Goal: Navigation & Orientation: Go to known website

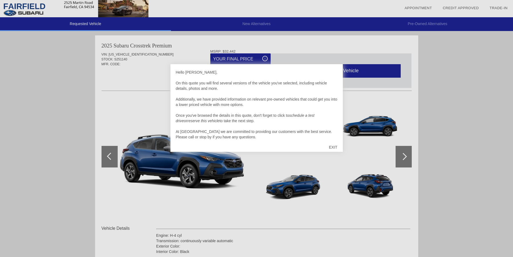
click at [332, 146] on div "EXIT" at bounding box center [333, 147] width 19 height 16
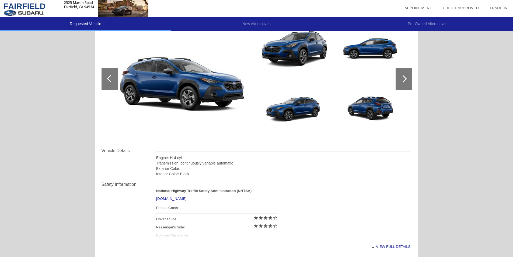
scroll to position [162, 0]
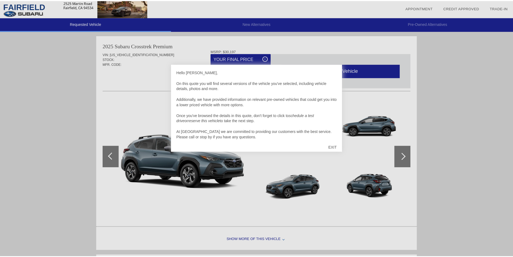
scroll to position [2, 0]
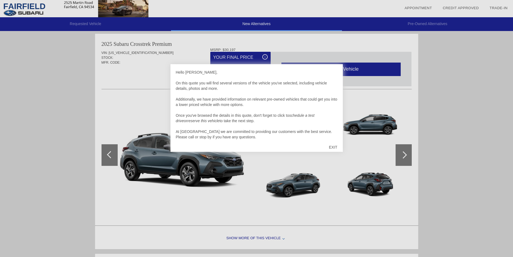
click at [330, 146] on div "EXIT" at bounding box center [333, 147] width 19 height 16
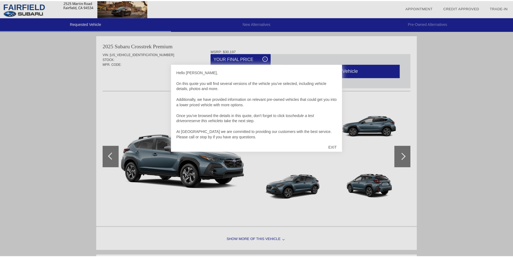
scroll to position [222, 0]
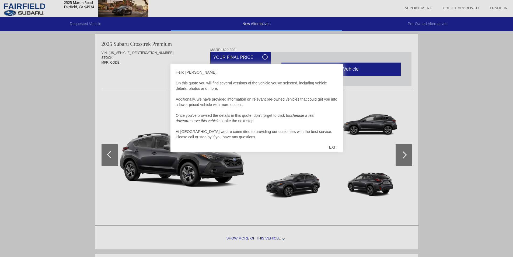
click at [333, 147] on div "EXIT" at bounding box center [333, 147] width 19 height 16
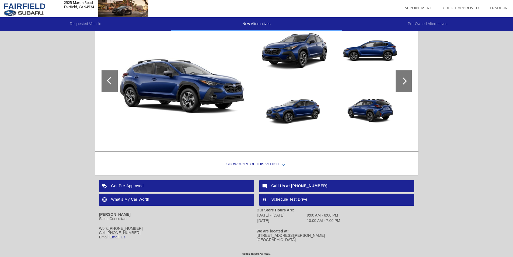
scroll to position [517, 0]
